Goal: Information Seeking & Learning: Learn about a topic

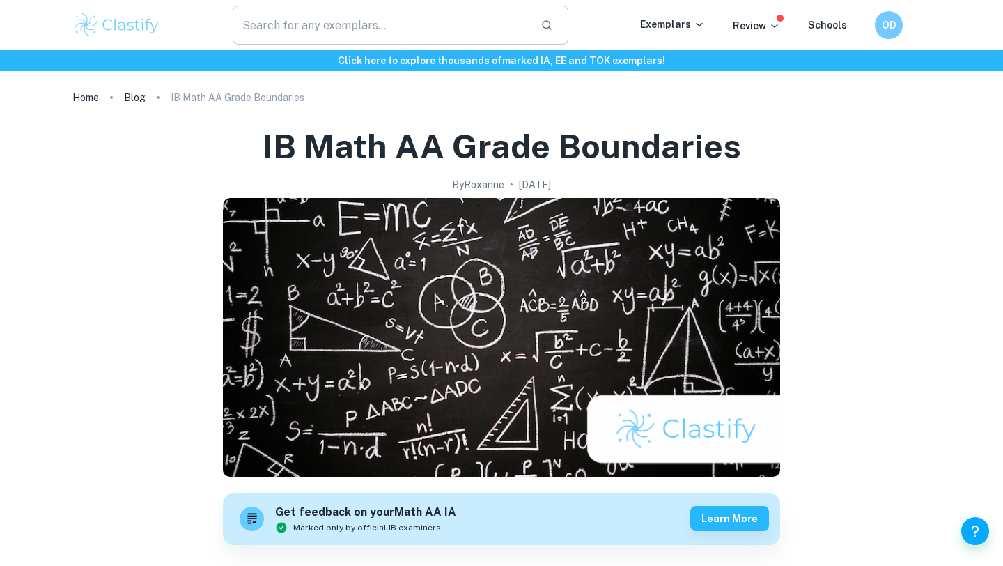
click at [346, 24] on input "text" at bounding box center [381, 25] width 297 height 39
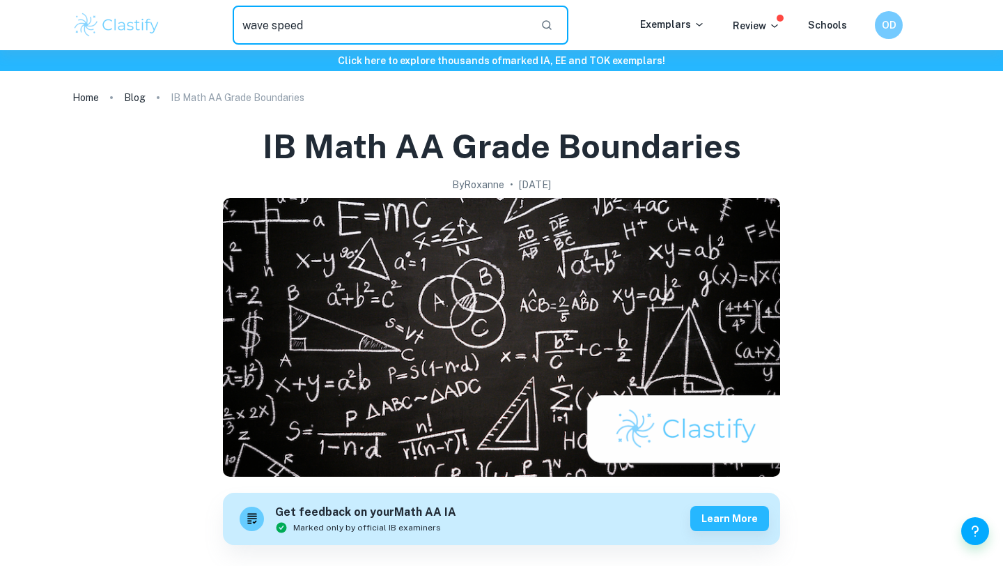
type input "wave speed"
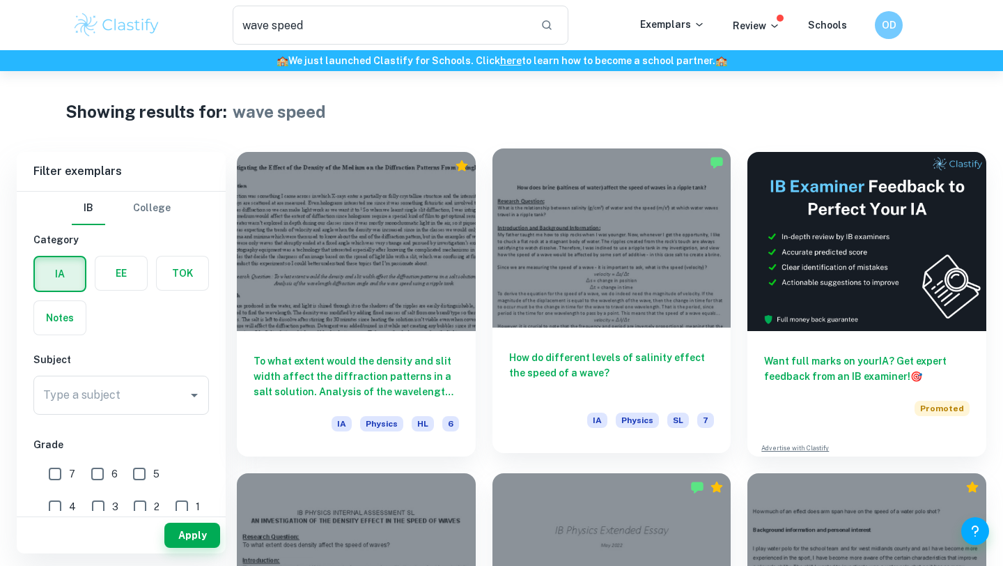
click at [577, 373] on h6 "How do different levels of salinity effect the speed of a wave?" at bounding box center [612, 373] width 206 height 46
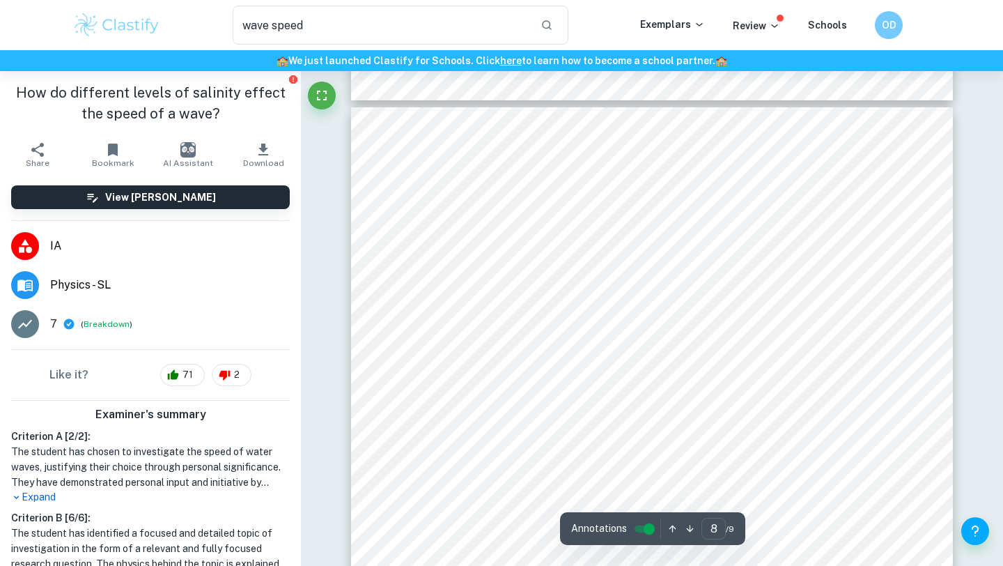
type input "7"
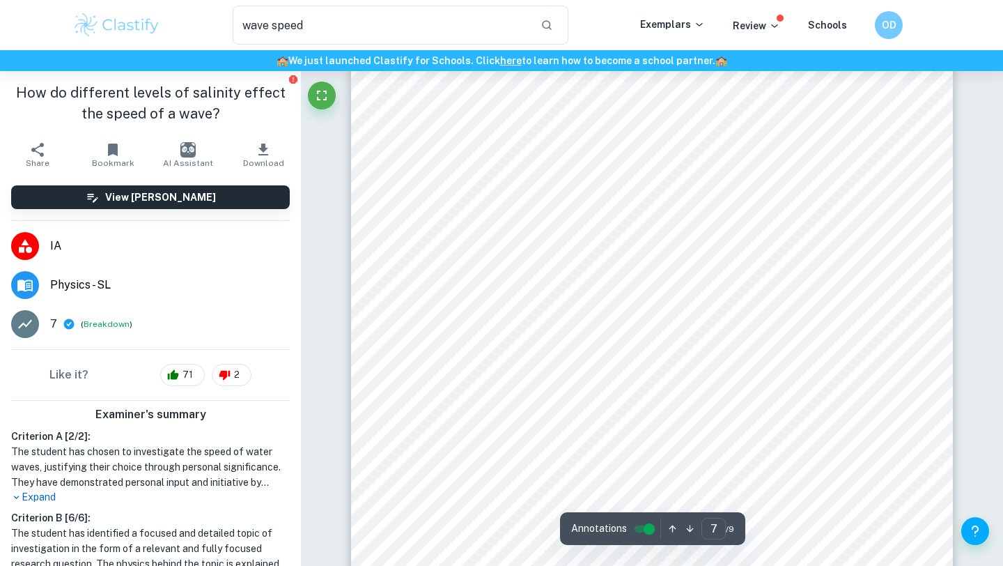
scroll to position [5016, 0]
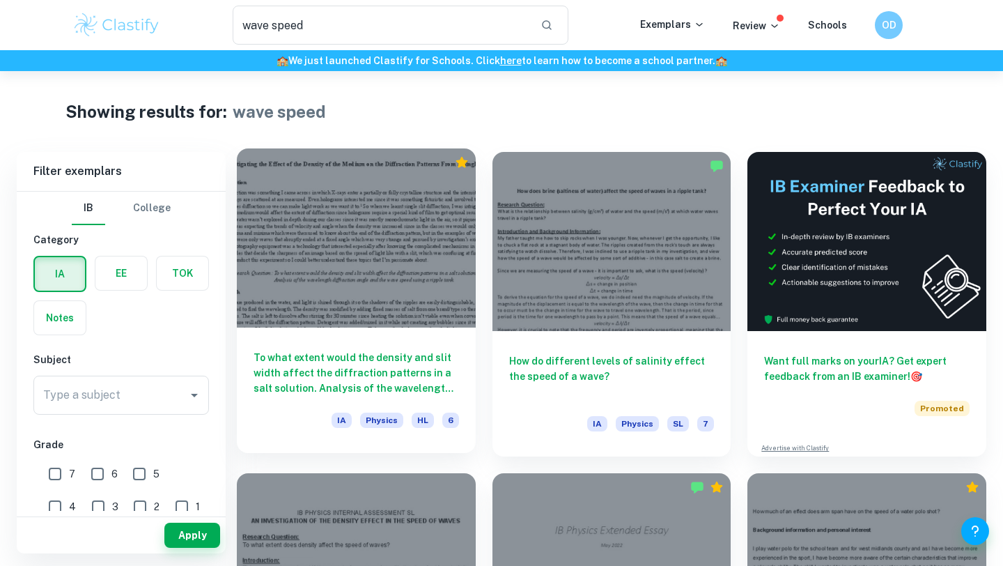
click at [410, 362] on h6 "To what extent would the density and slit width affect the diffraction patterns…" at bounding box center [357, 373] width 206 height 46
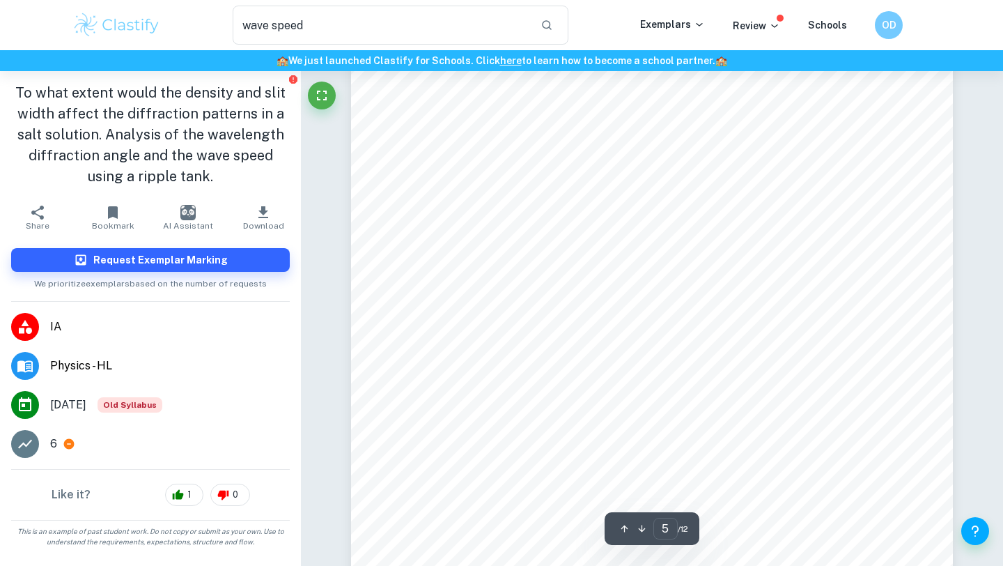
scroll to position [3511, 0]
type input "9"
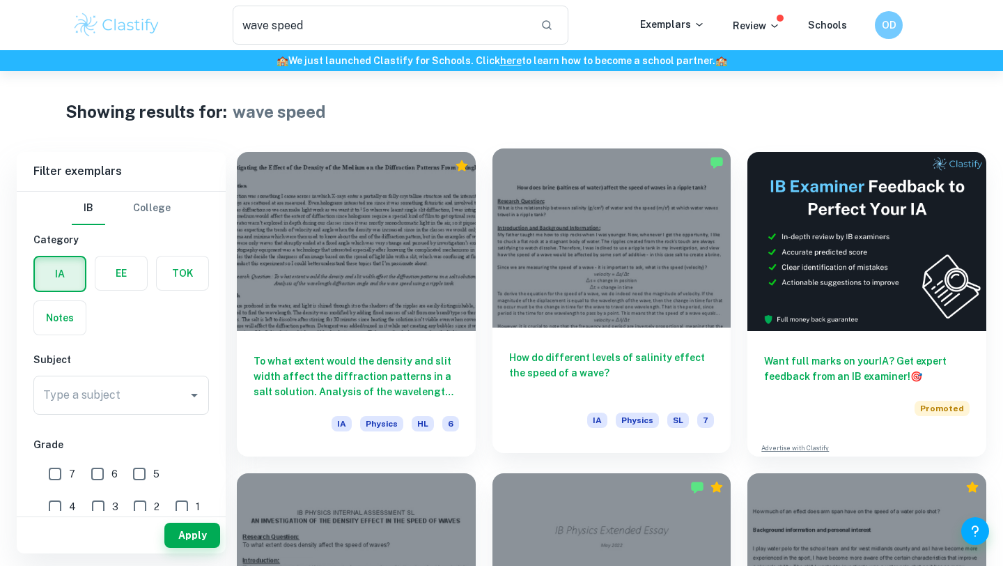
click at [588, 350] on h6 "How do different levels of salinity effect the speed of a wave?" at bounding box center [612, 373] width 206 height 46
